Goal: Information Seeking & Learning: Find specific page/section

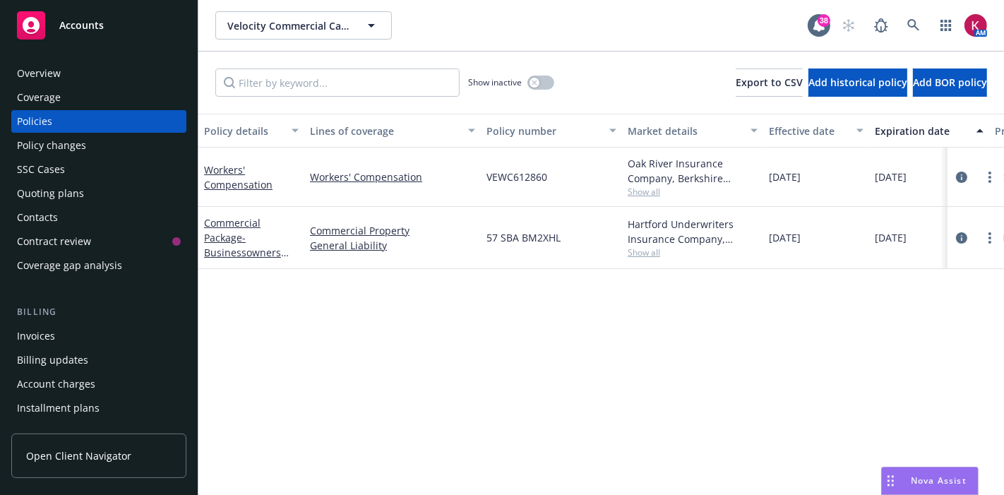
click at [39, 335] on div "Invoices" at bounding box center [36, 336] width 38 height 23
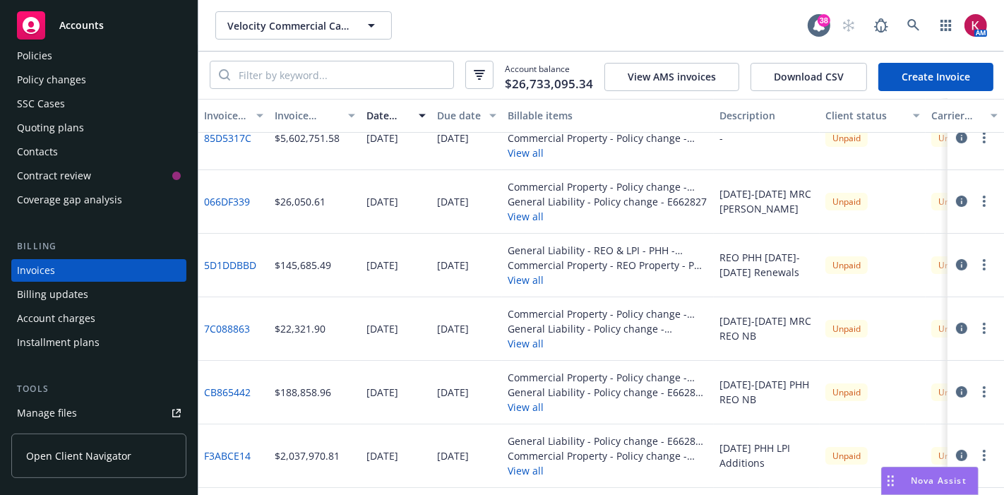
scroll to position [152, 0]
click at [76, 51] on div "Policies" at bounding box center [99, 55] width 164 height 23
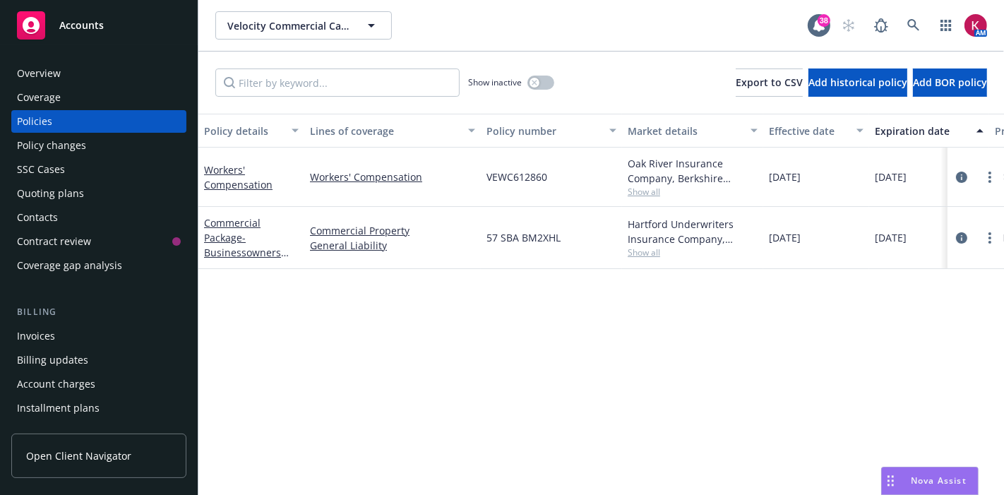
click at [78, 121] on div "Policies" at bounding box center [99, 121] width 164 height 23
click at [64, 66] on div "Overview" at bounding box center [99, 73] width 164 height 23
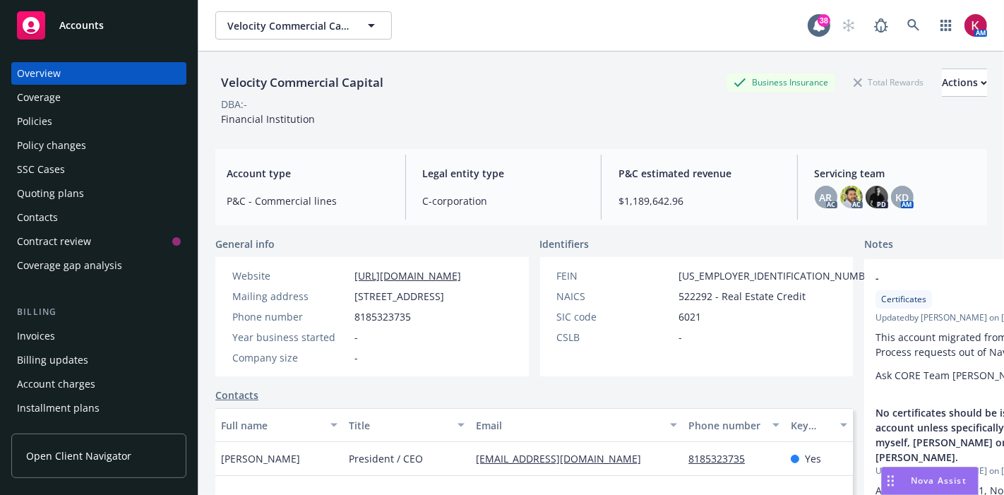
click at [58, 134] on div "Policy changes" at bounding box center [51, 145] width 69 height 23
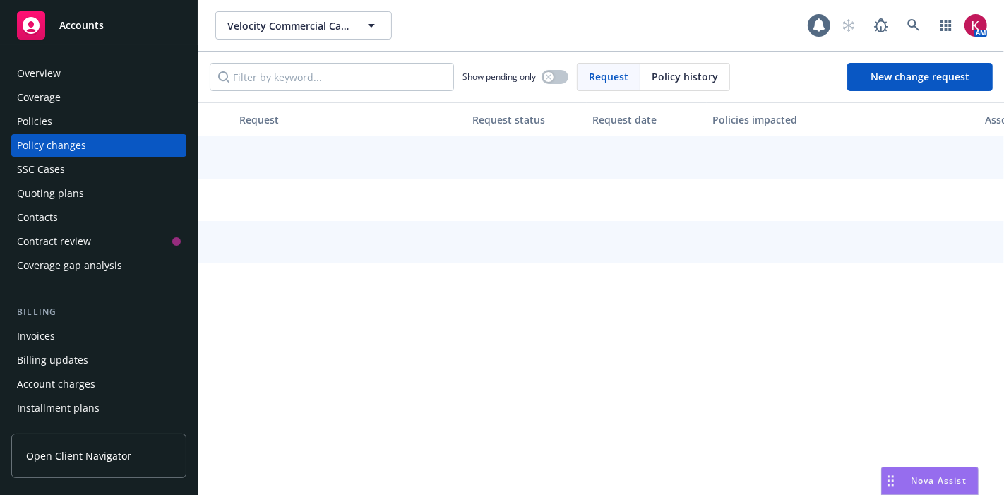
click at [58, 126] on div "Policies" at bounding box center [99, 121] width 164 height 23
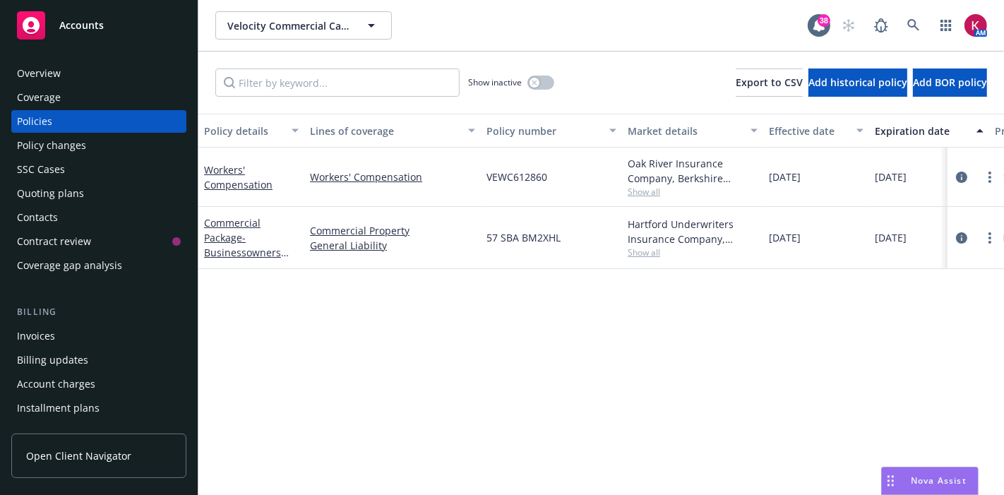
click at [61, 323] on div "Billing Invoices Billing updates Account charges Installment plans" at bounding box center [98, 362] width 175 height 114
click at [59, 342] on div "Invoices" at bounding box center [99, 336] width 164 height 23
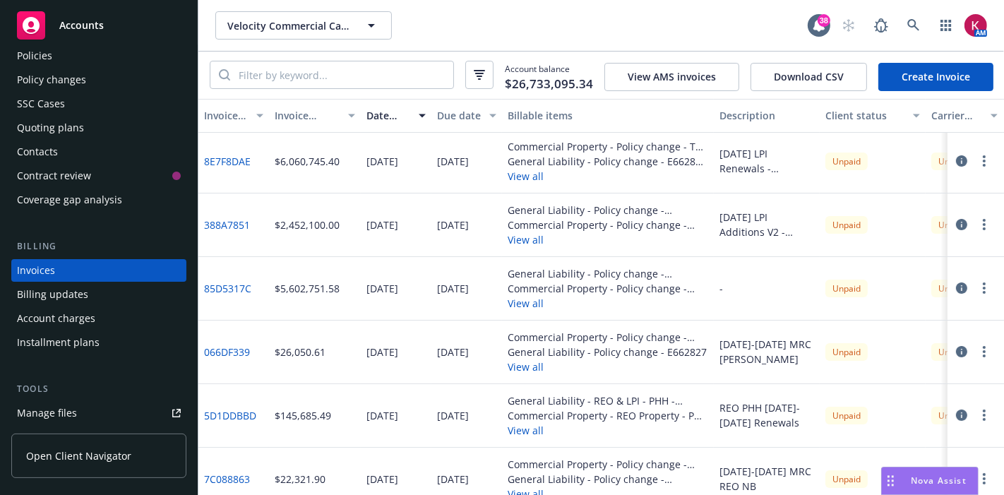
scroll to position [8, 0]
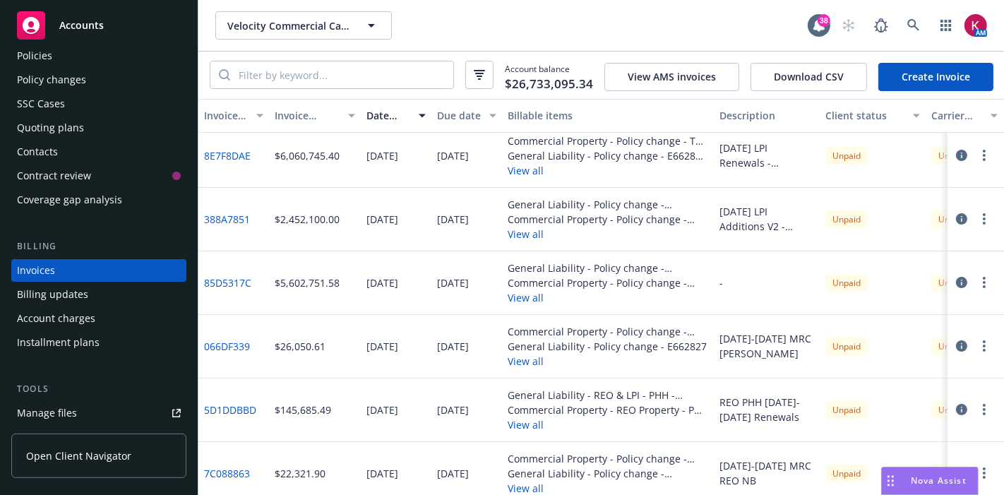
click at [215, 154] on link "8E7F8DAE" at bounding box center [227, 155] width 47 height 15
